Goal: Transaction & Acquisition: Subscribe to service/newsletter

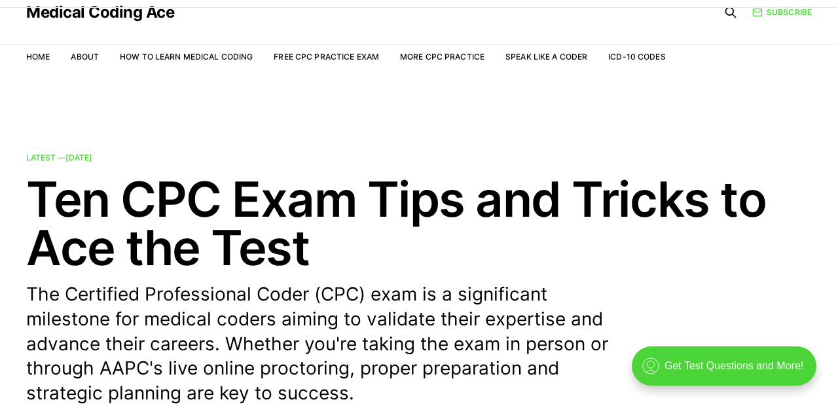
scroll to position [41, 0]
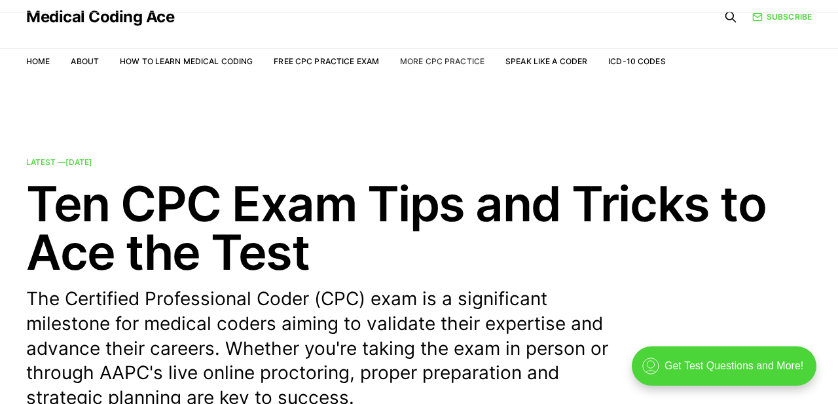
click at [454, 62] on link "More CPC Practice" at bounding box center [442, 61] width 84 height 10
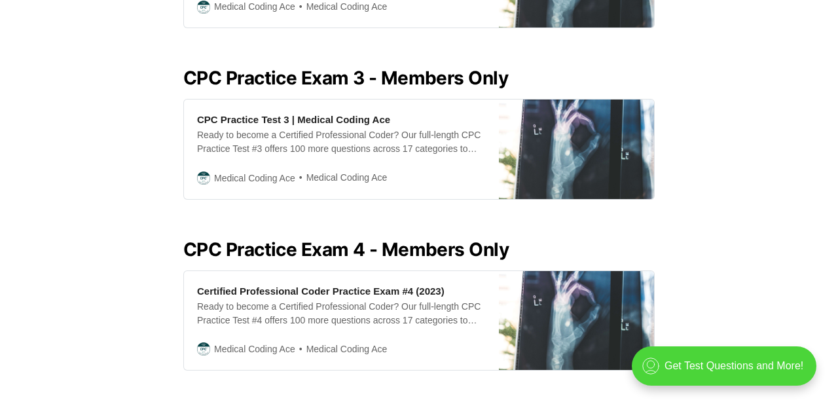
scroll to position [893, 0]
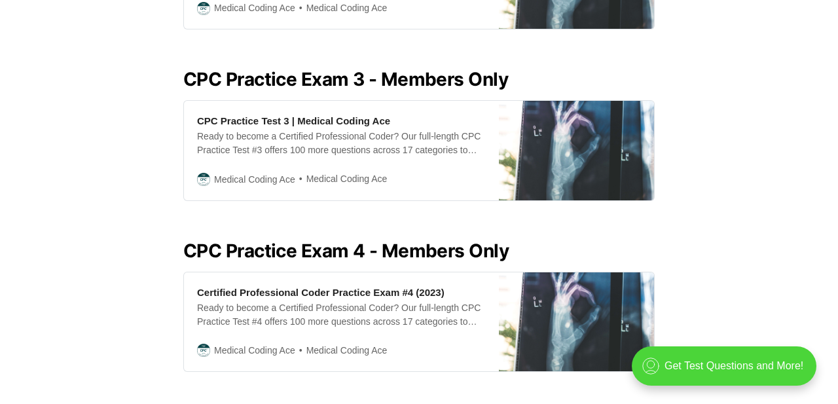
click at [449, 76] on h2 "CPC Practice Exam 3 - Members Only" at bounding box center [419, 79] width 472 height 21
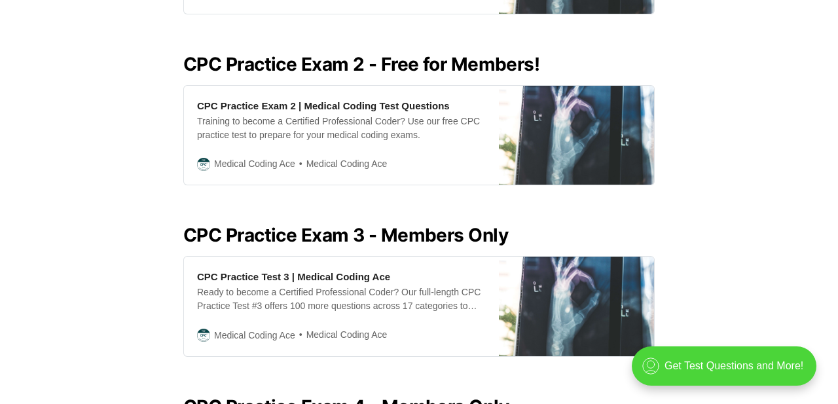
scroll to position [740, 0]
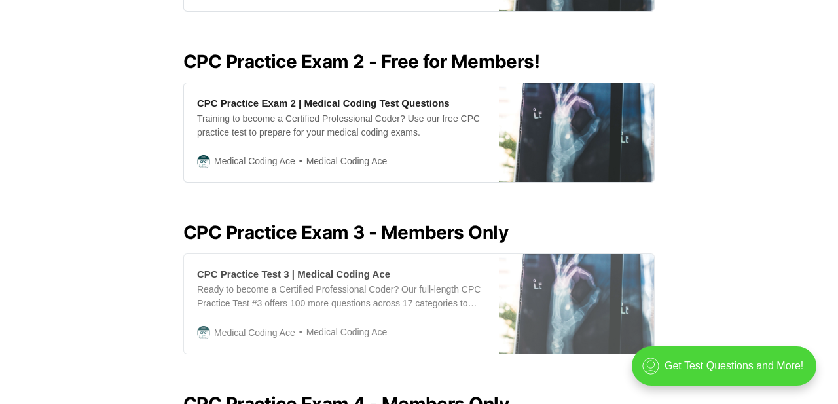
click at [577, 289] on img at bounding box center [576, 303] width 155 height 99
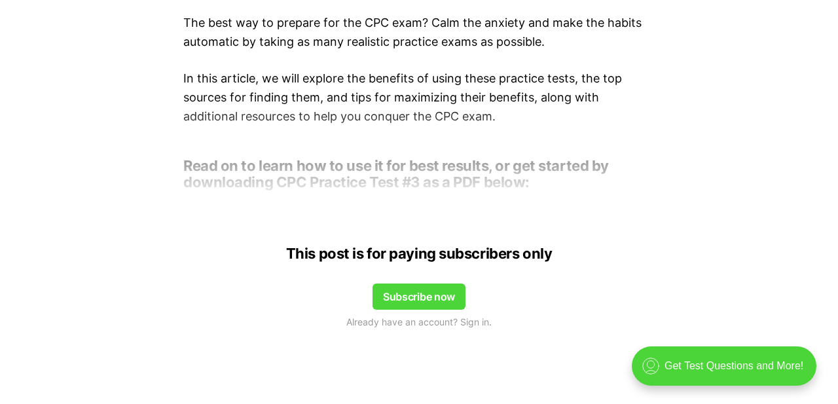
scroll to position [942, 0]
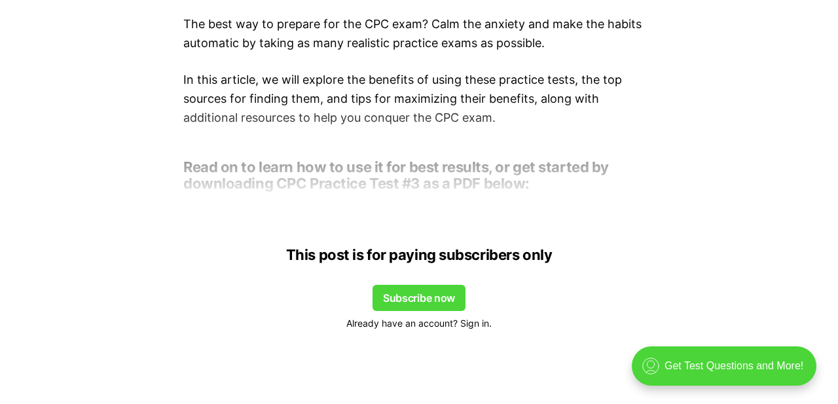
click at [474, 319] on span "Already have an account? Sign in." at bounding box center [418, 323] width 145 height 14
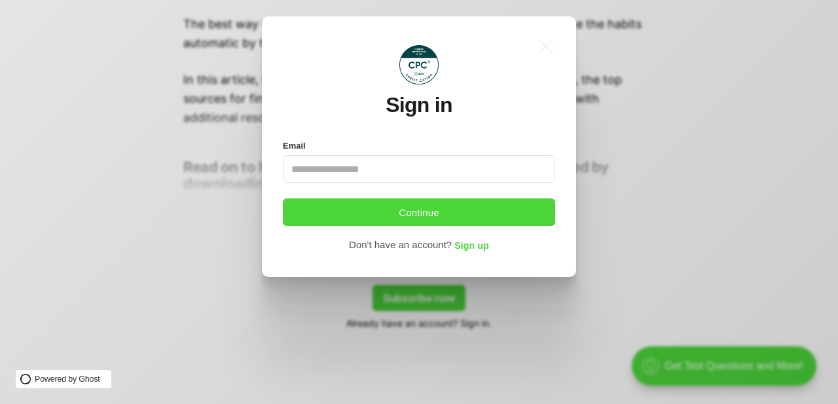
scroll to position [0, 0]
click at [414, 174] on input "Email" at bounding box center [419, 169] width 272 height 28
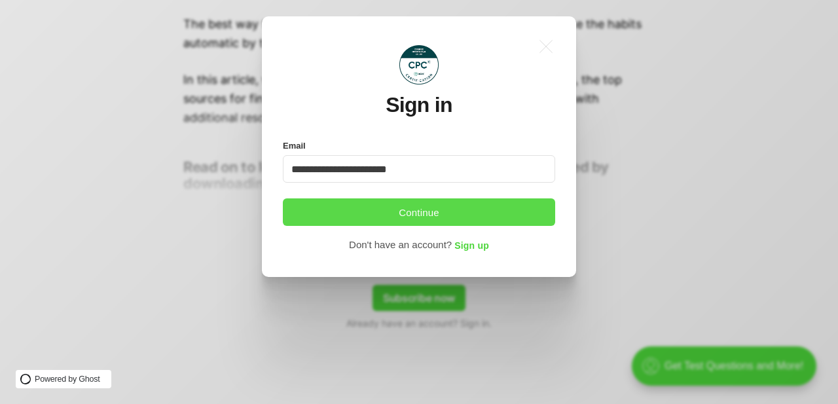
type input "**********"
click at [481, 210] on button "Continue" at bounding box center [419, 212] width 272 height 28
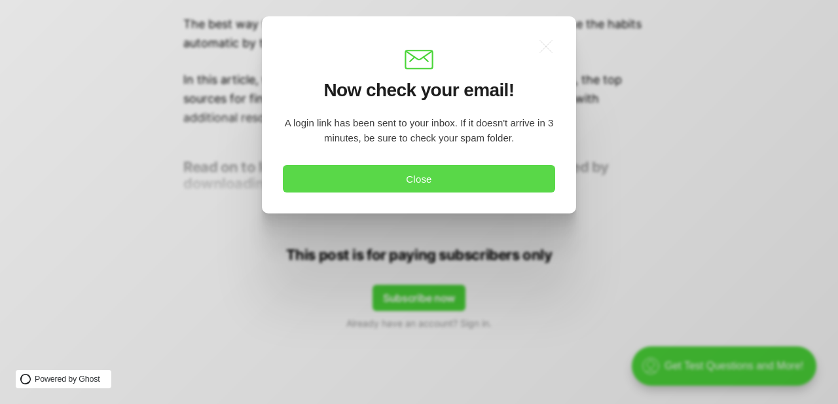
click at [500, 177] on button "Close" at bounding box center [419, 179] width 272 height 28
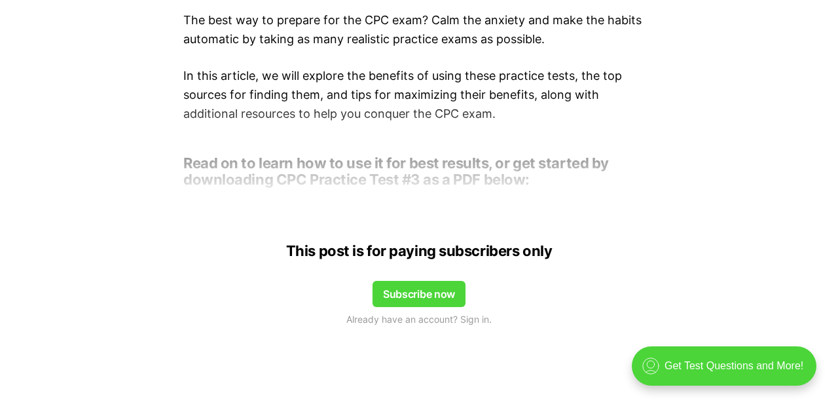
scroll to position [949, 0]
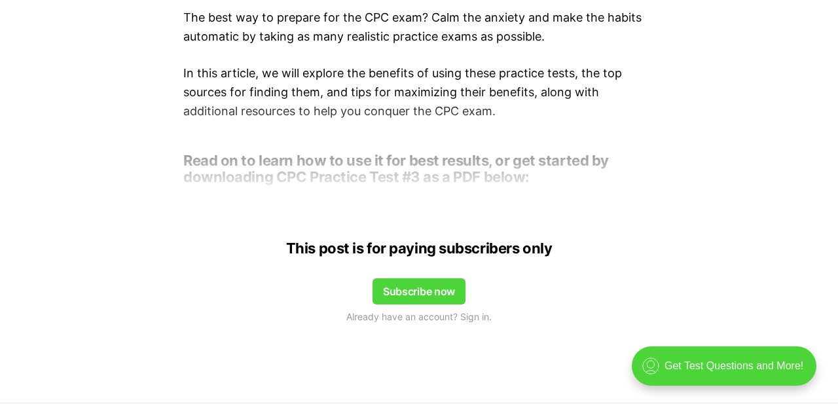
click at [449, 283] on button "Subscribe now" at bounding box center [419, 291] width 93 height 26
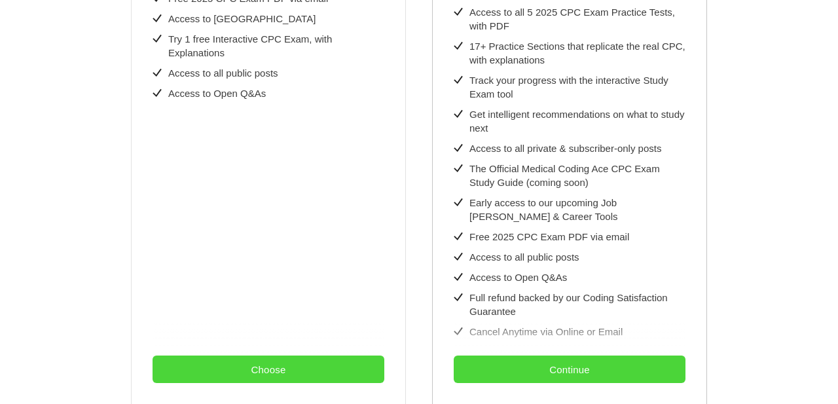
scroll to position [457, 0]
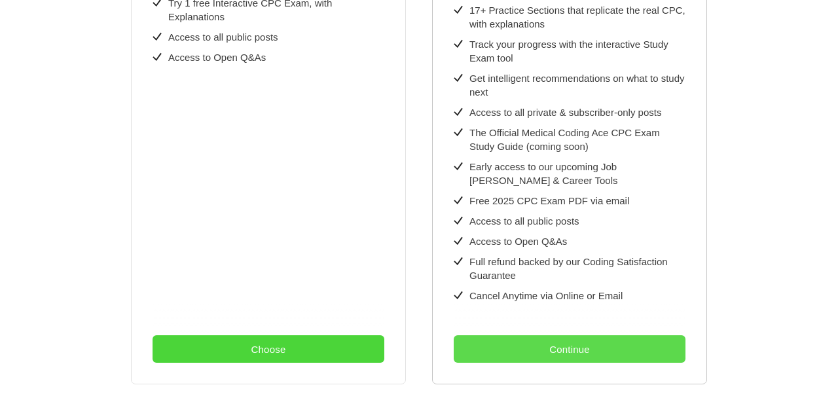
click at [622, 343] on button "Continue" at bounding box center [570, 349] width 232 height 28
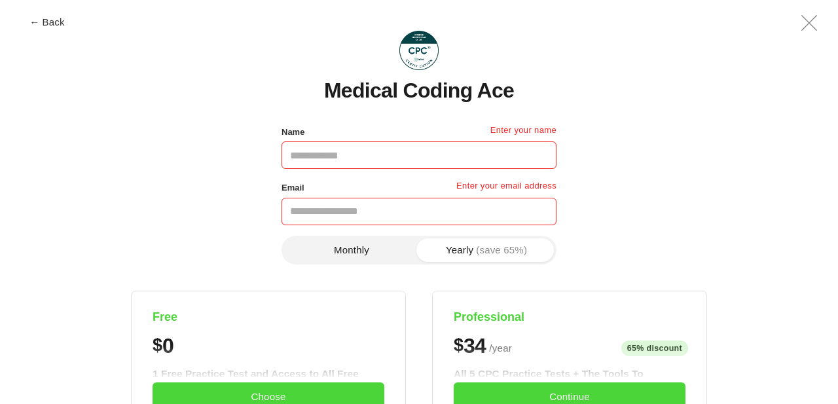
scroll to position [0, 0]
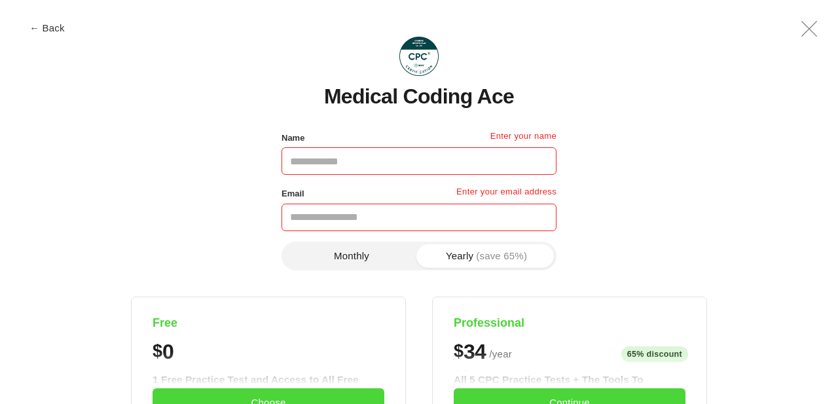
click at [455, 156] on input "Name" at bounding box center [419, 161] width 275 height 28
type input "**********"
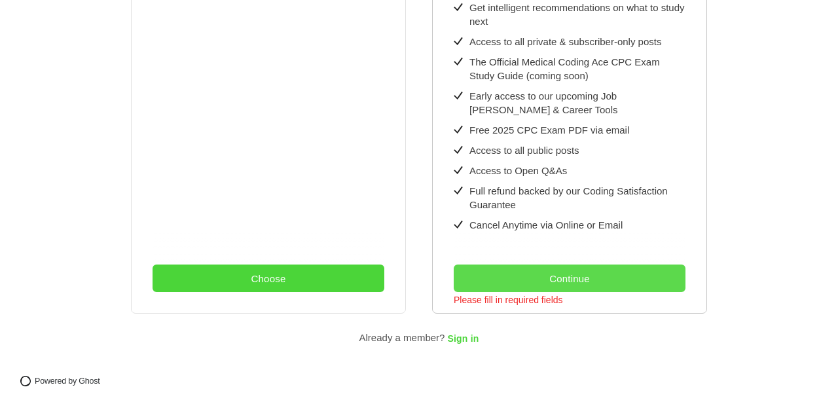
scroll to position [527, 0]
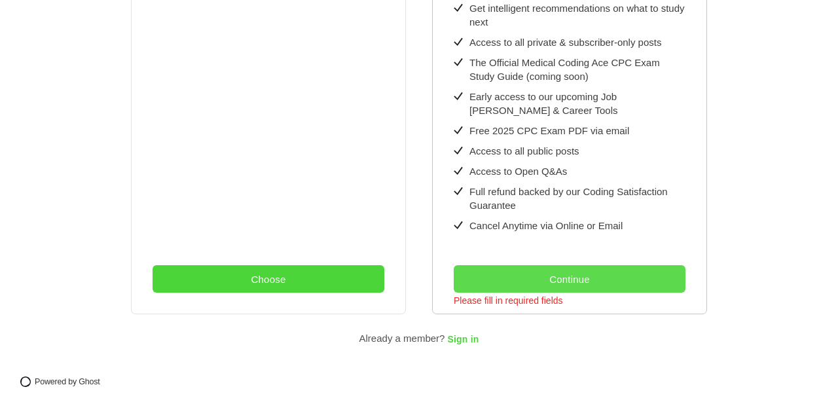
type input "**********"
click at [616, 274] on button "Continue" at bounding box center [570, 279] width 232 height 28
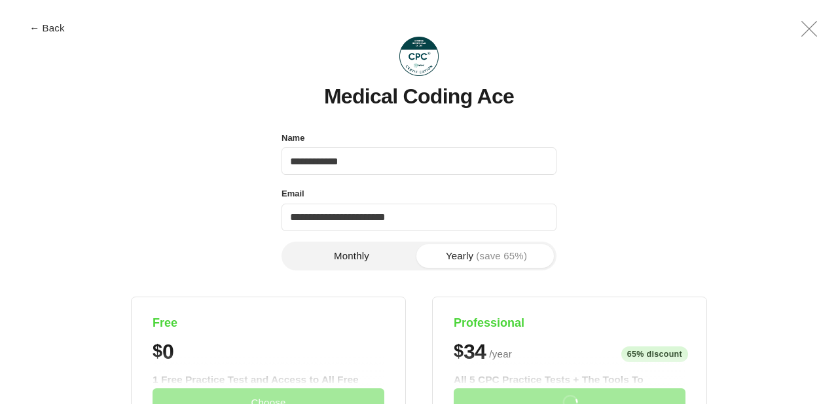
scroll to position [0, 0]
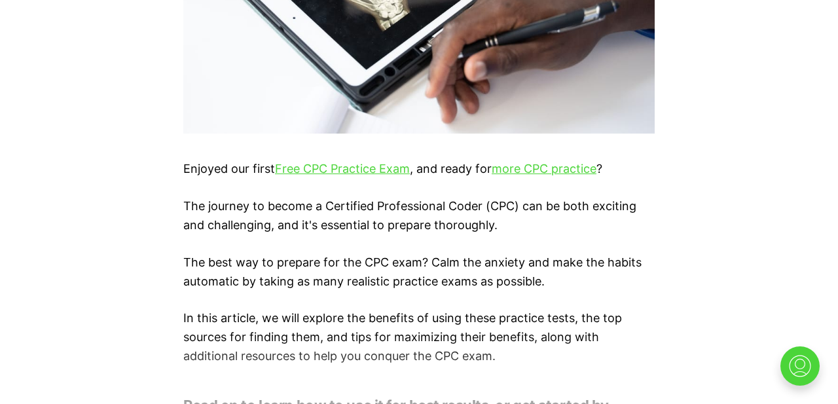
scroll to position [705, 0]
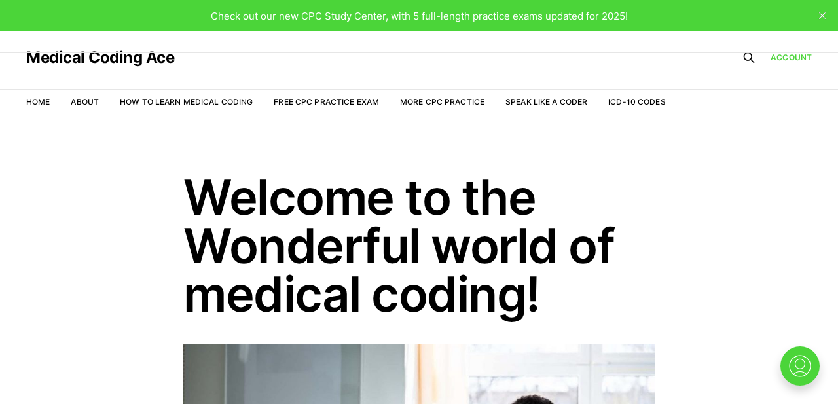
click at [450, 94] on nav "Home About How to Learn Medical Coding Free CPC Practice Exam More CPC Practice…" at bounding box center [346, 102] width 640 height 37
click at [459, 101] on link "More CPC Practice" at bounding box center [442, 102] width 84 height 10
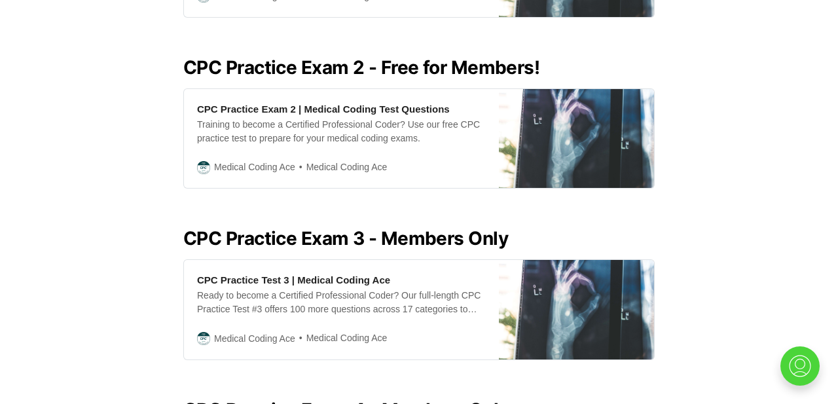
scroll to position [734, 0]
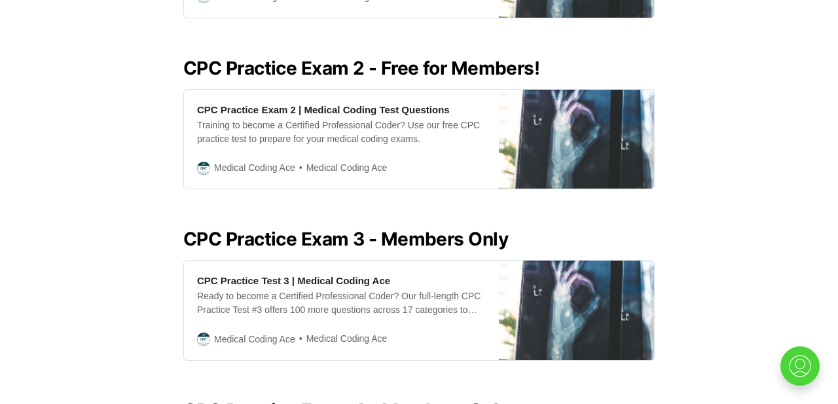
click at [460, 238] on h2 "CPC Practice Exam 3 - Members Only" at bounding box center [419, 239] width 472 height 21
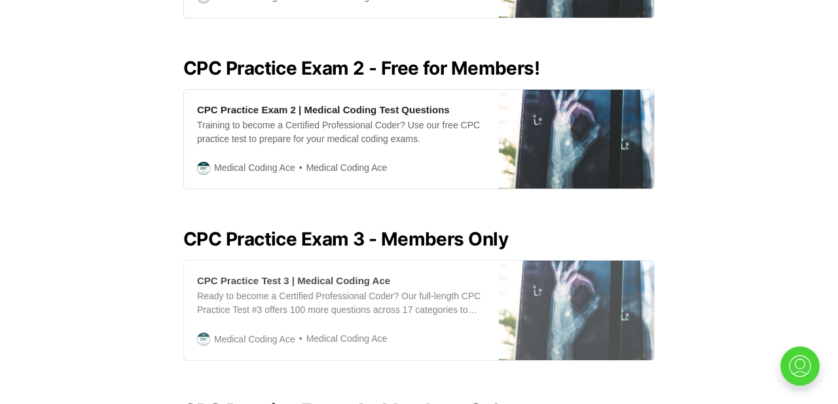
click at [585, 303] on img at bounding box center [576, 310] width 155 height 99
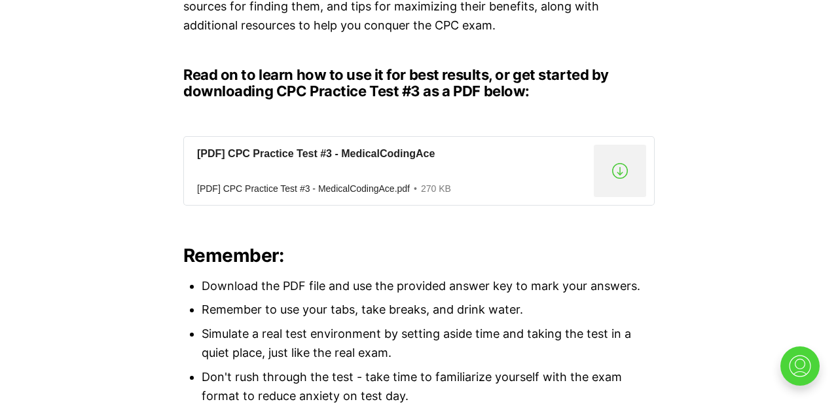
scroll to position [1042, 0]
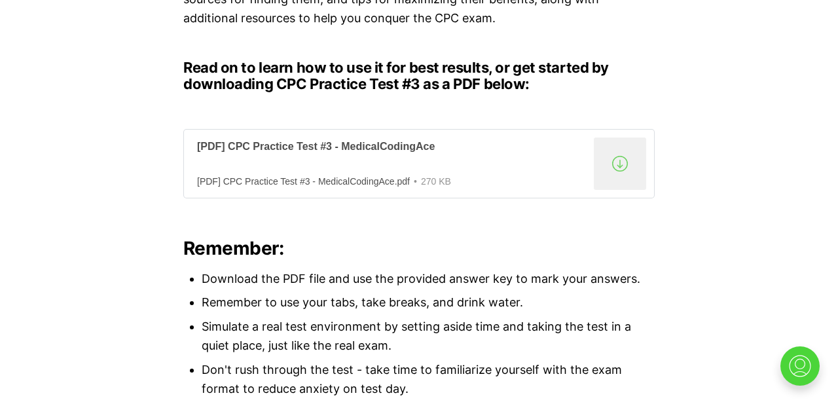
click at [623, 158] on div ".a{fill:none;stroke:currentColor;stroke-linecap:round;stroke-linejoin:round;str…" at bounding box center [620, 164] width 52 height 52
